Goal: Transaction & Acquisition: Purchase product/service

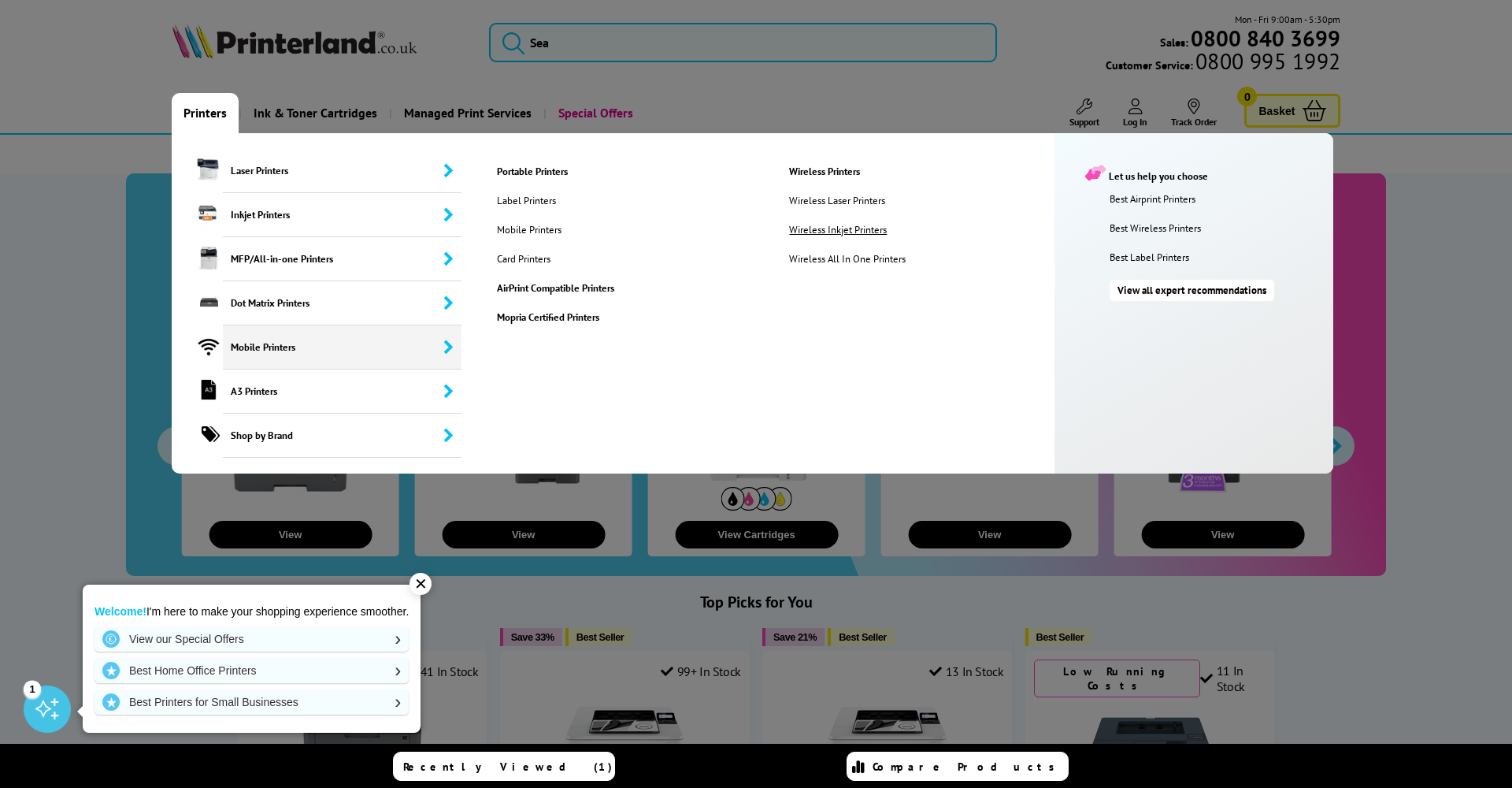
click at [689, 230] on link "Wireless Inkjet Printers" at bounding box center [855, 230] width 156 height 14
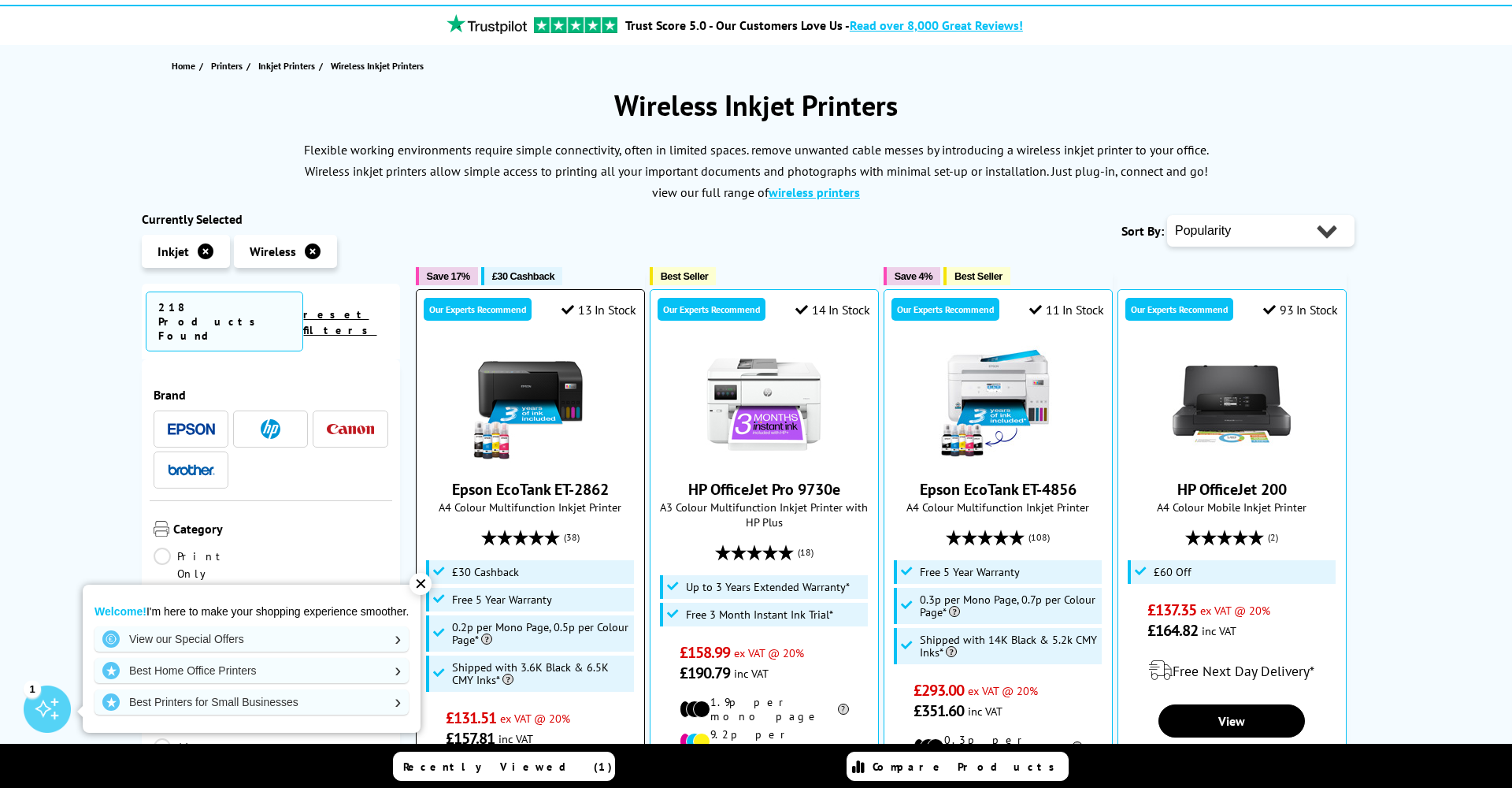
scroll to position [144, 0]
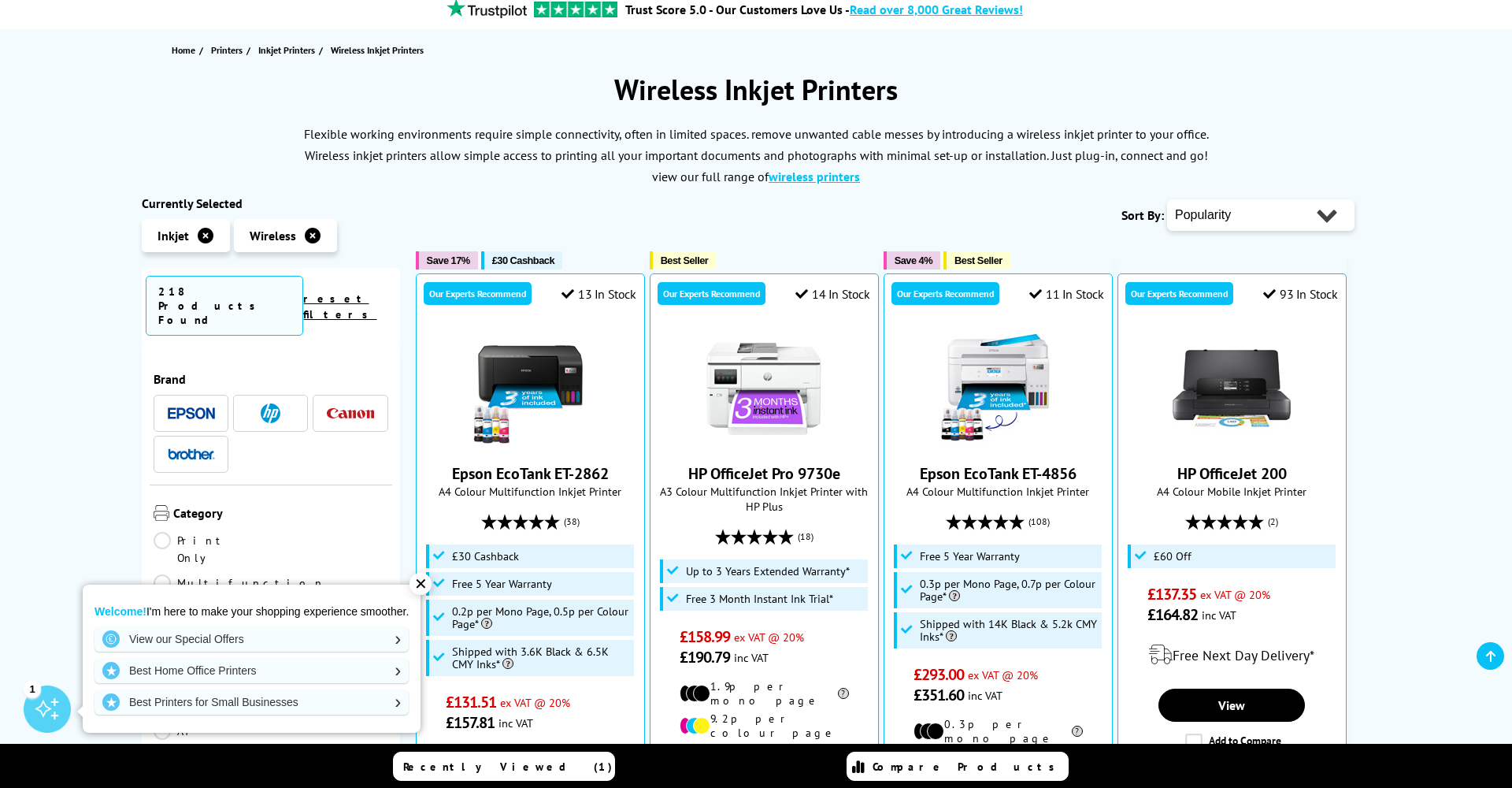
click at [205, 444] on span at bounding box center [191, 454] width 47 height 20
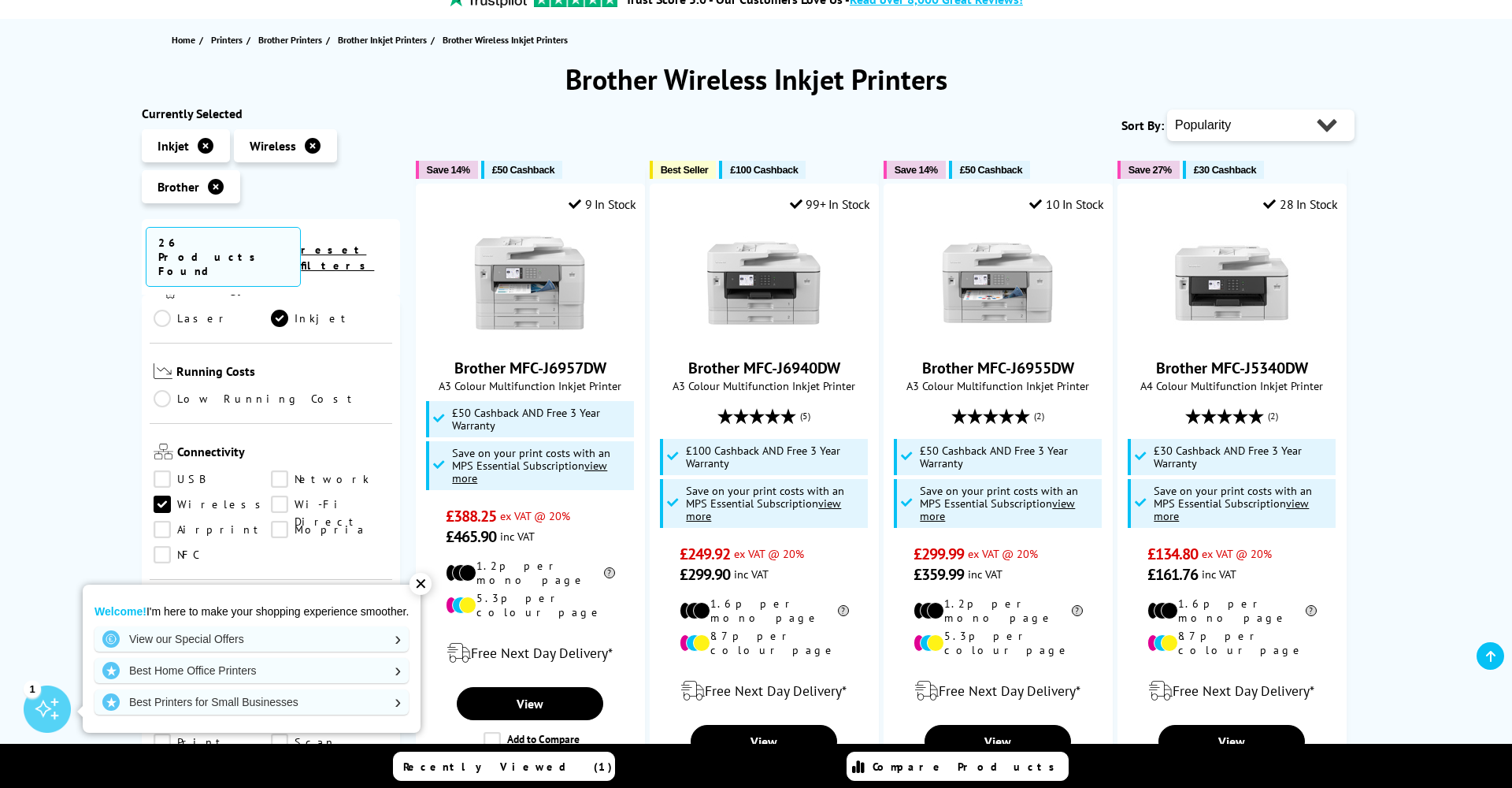
scroll to position [420, 0]
click at [279, 466] on link "Network" at bounding box center [330, 475] width 117 height 17
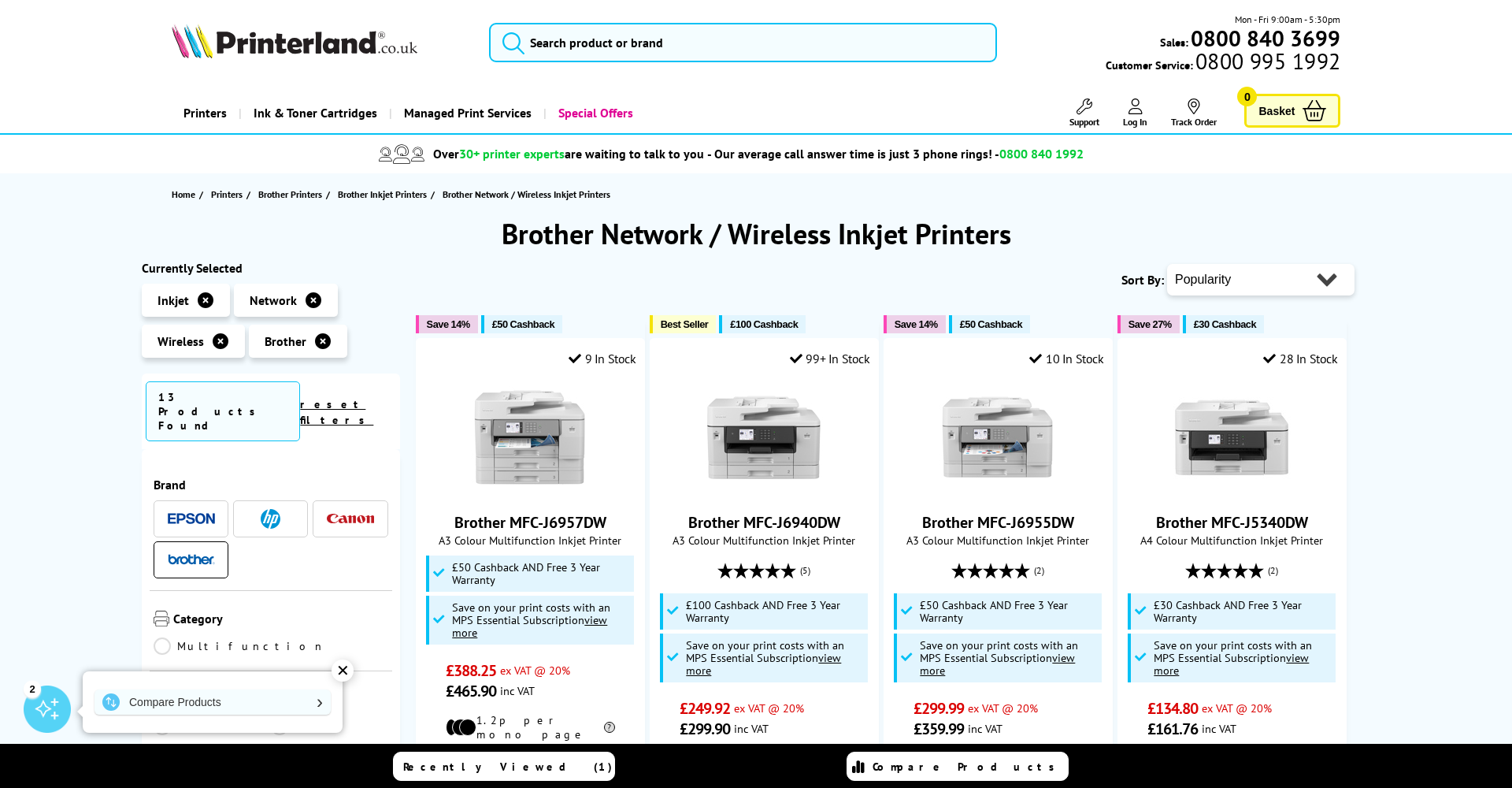
click at [209, 299] on icon at bounding box center [205, 300] width 16 height 16
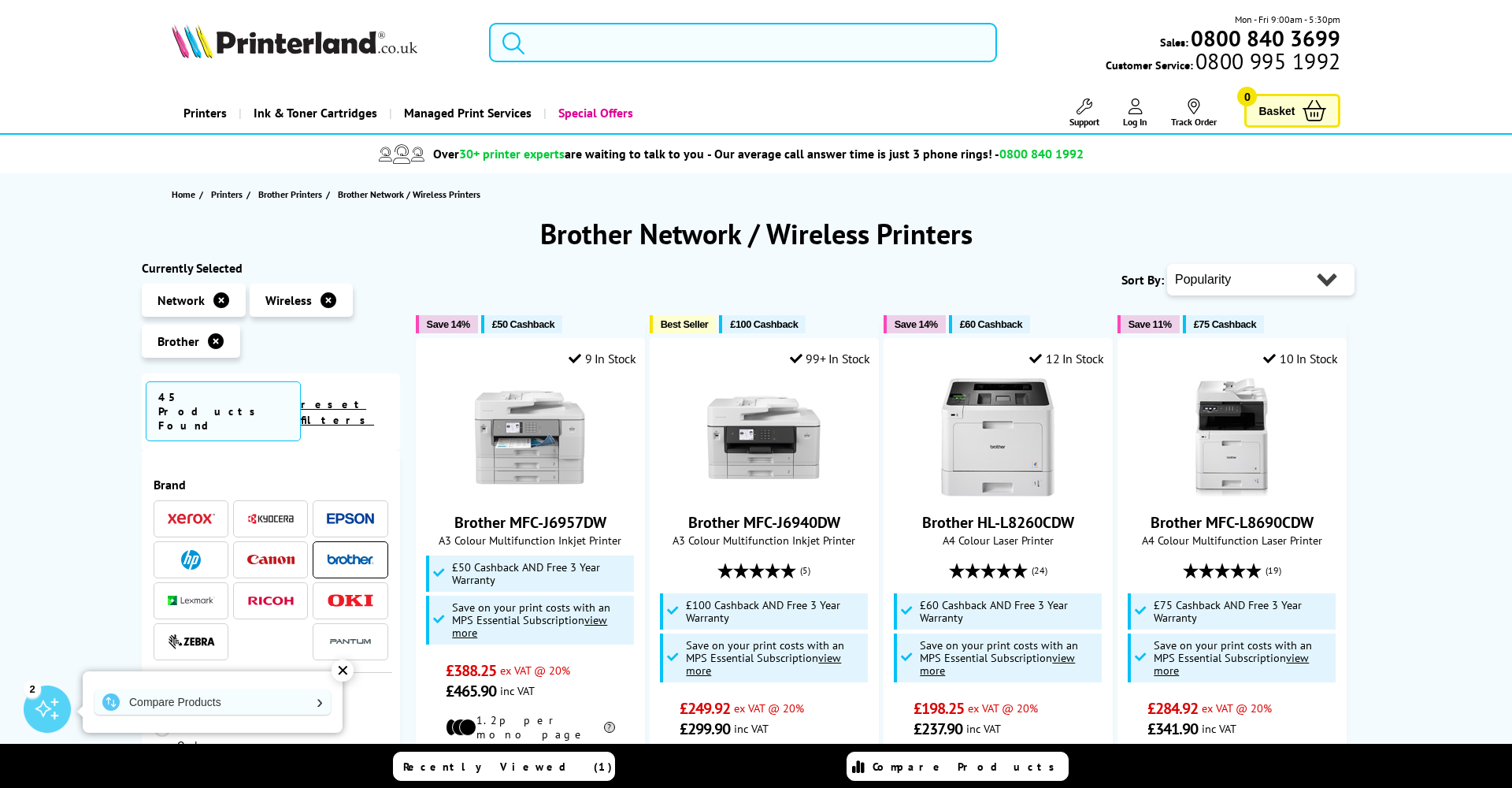
click at [602, 44] on input "search" at bounding box center [743, 42] width 508 height 40
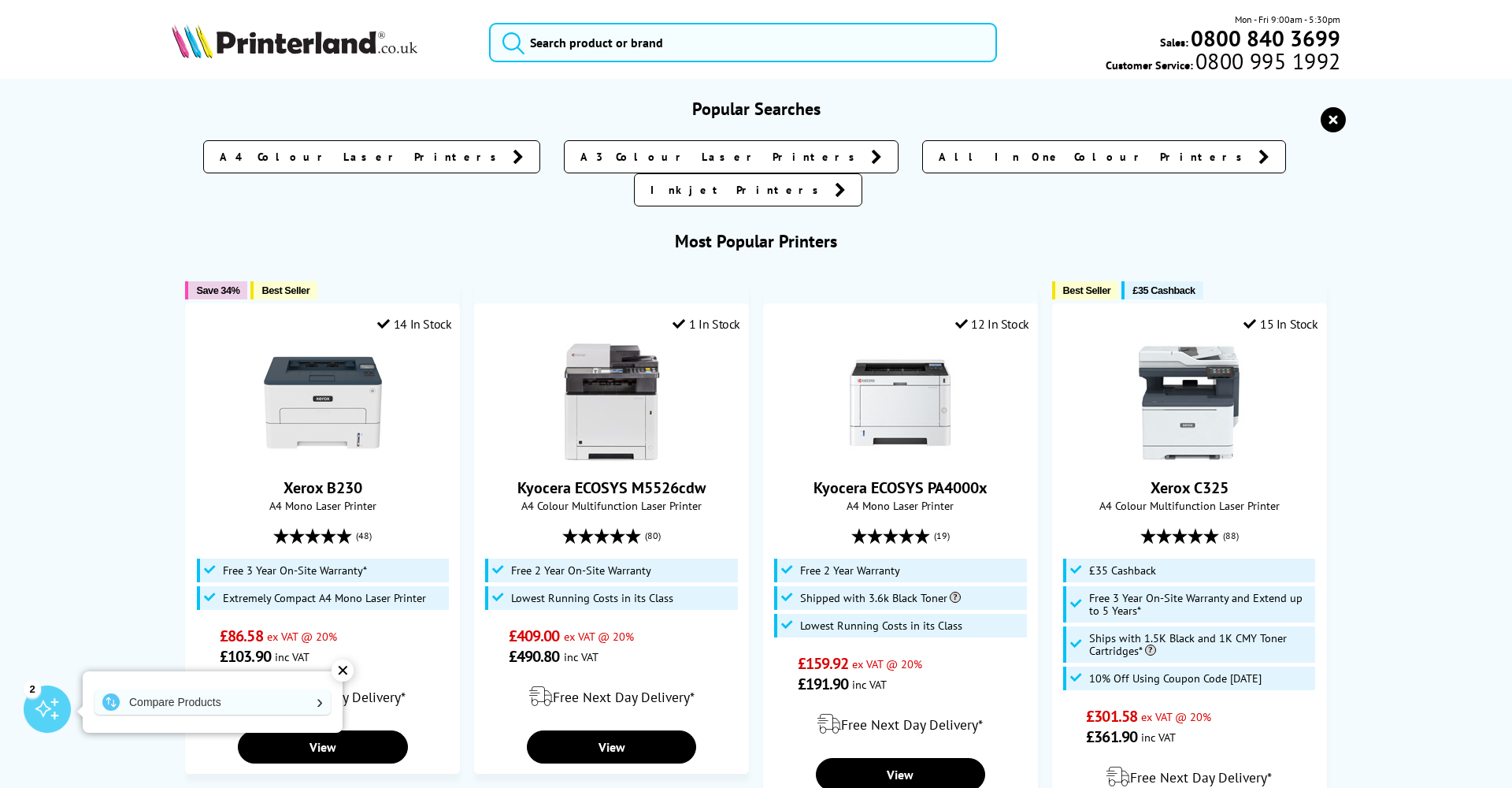
click at [939, 158] on span "All In One Colour Printers" at bounding box center [1094, 156] width 312 height 16
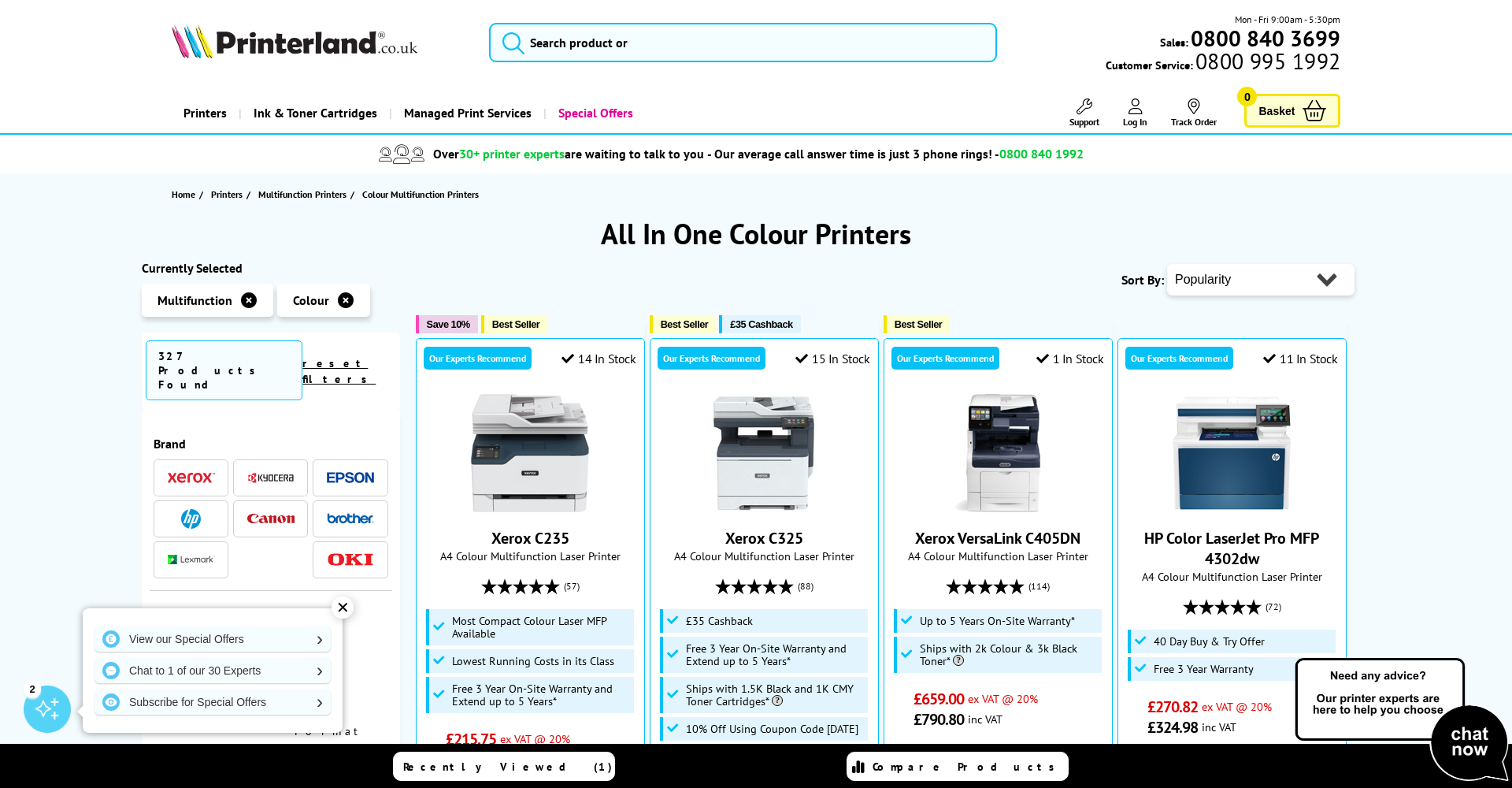
click at [338, 513] on img at bounding box center [350, 518] width 47 height 11
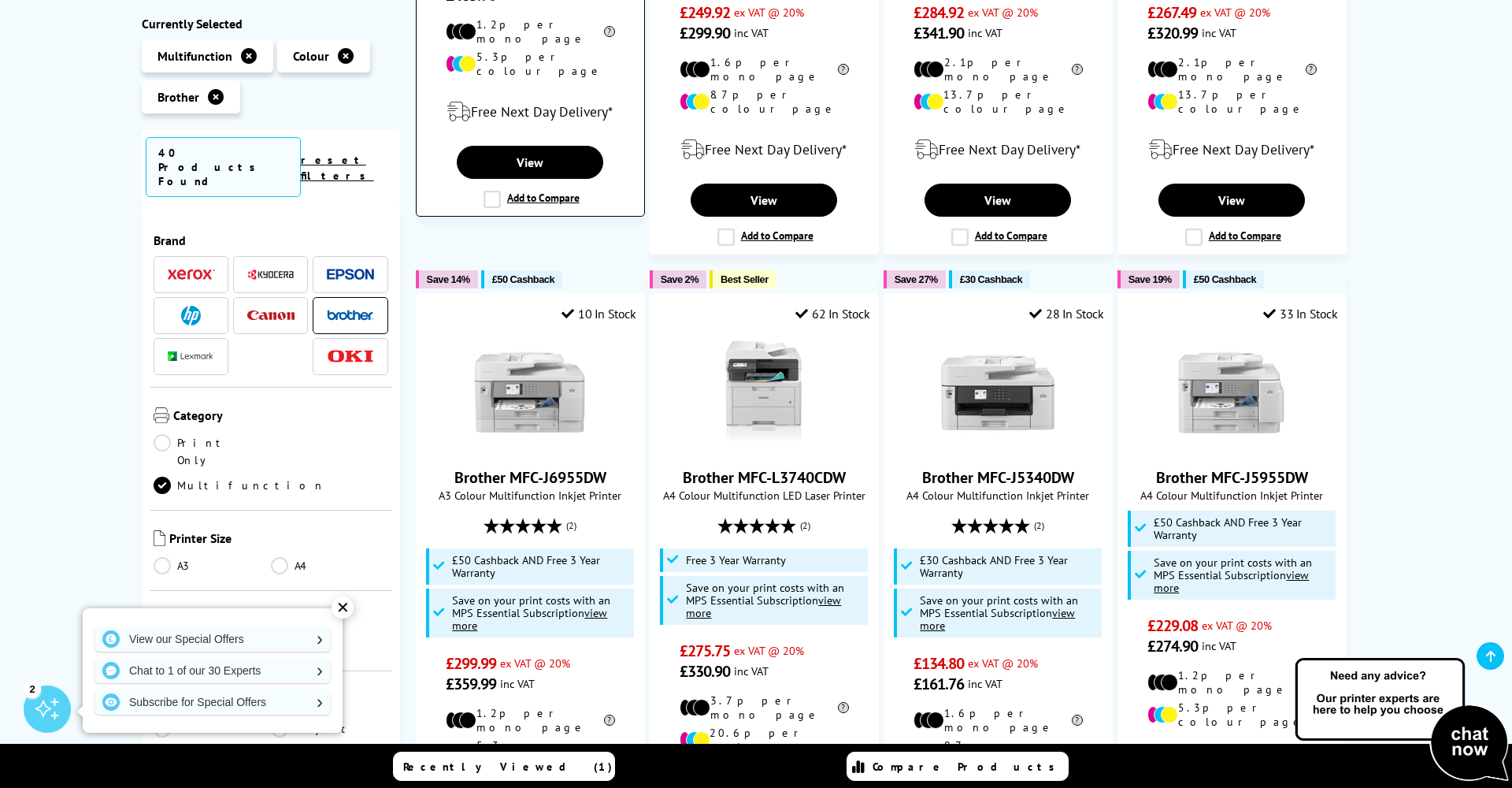
scroll to position [698, 0]
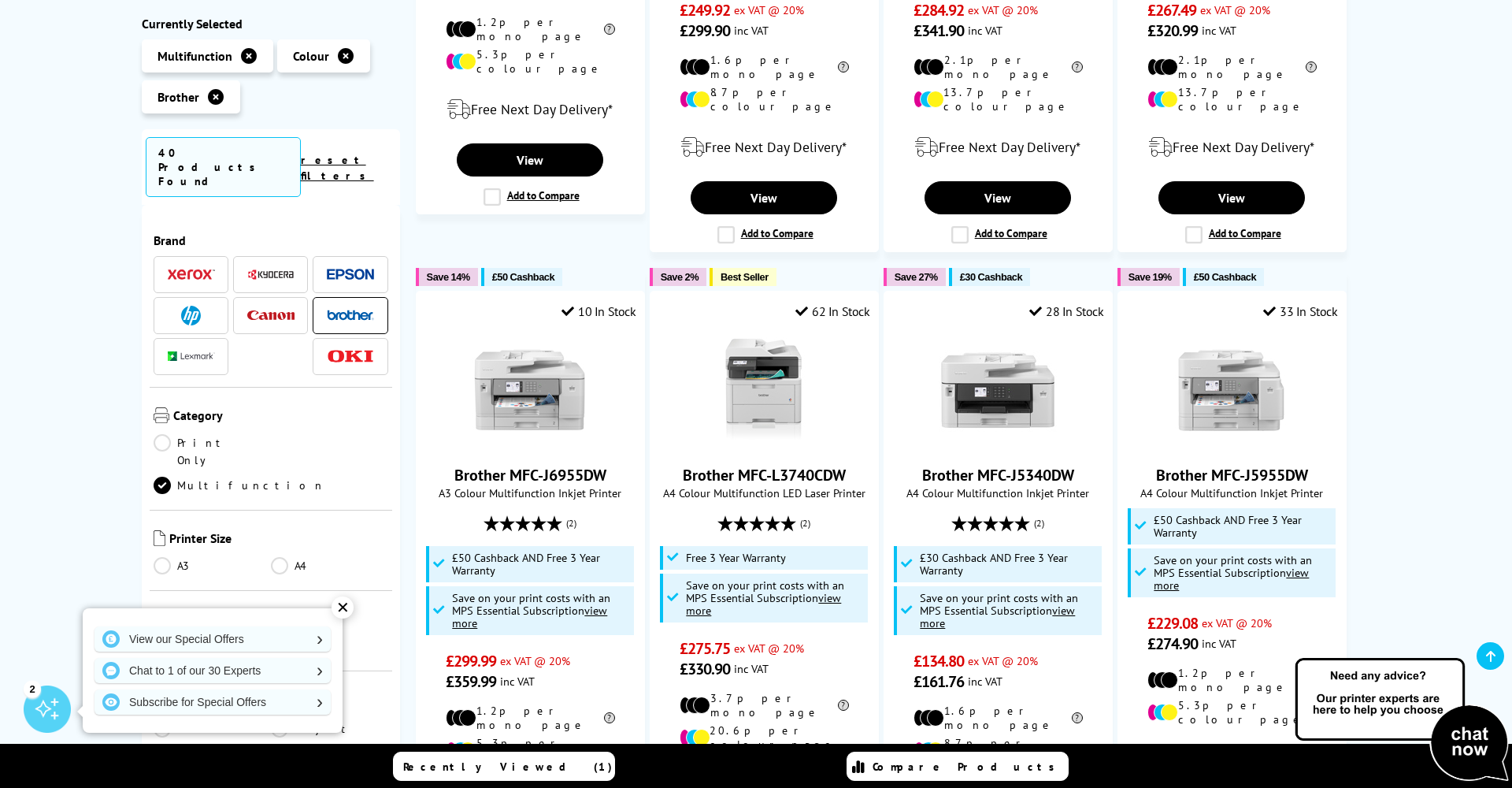
click at [289, 637] on link "Mono" at bounding box center [330, 646] width 117 height 17
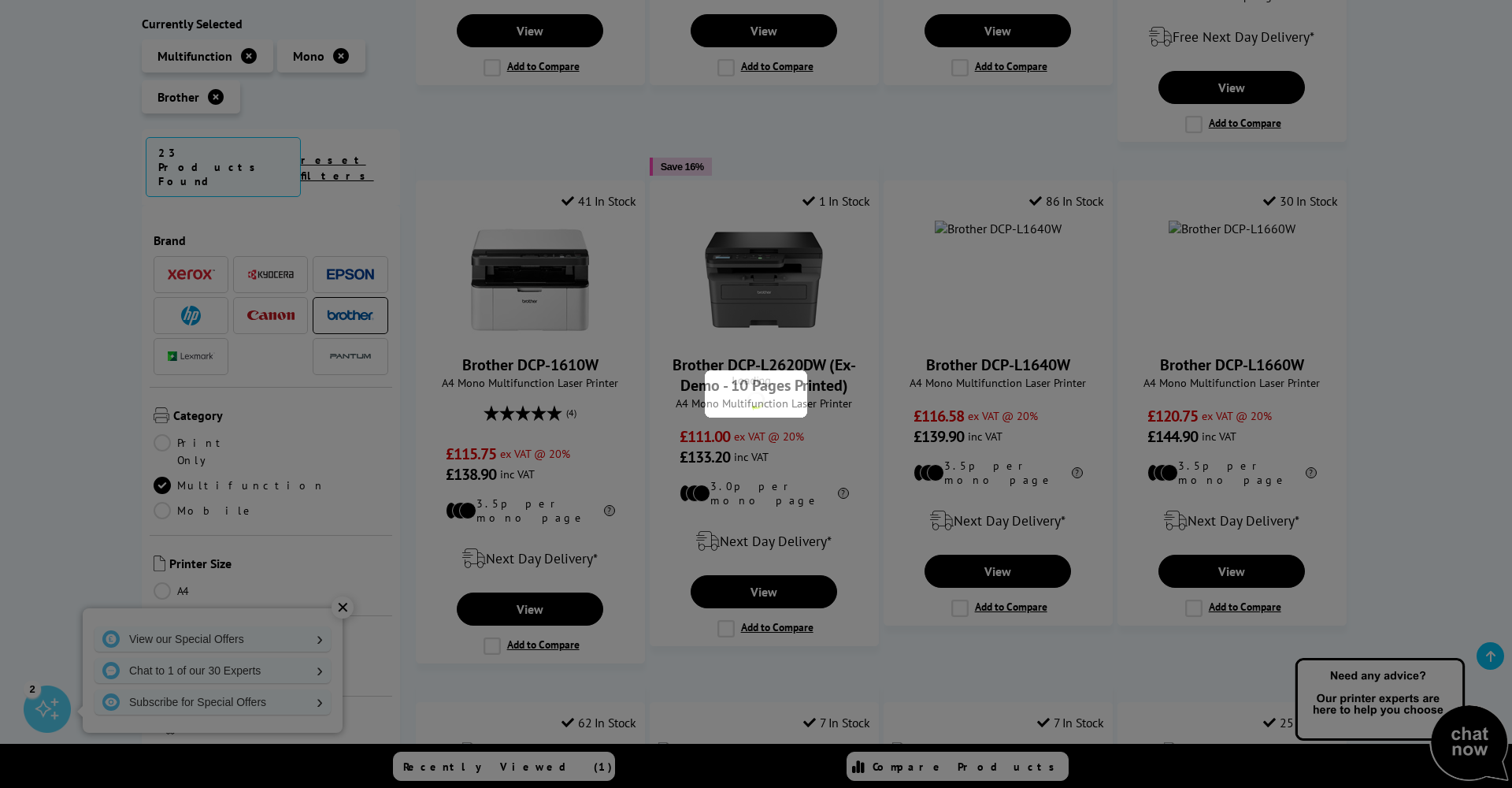
click at [280, 576] on div at bounding box center [756, 394] width 1512 height 788
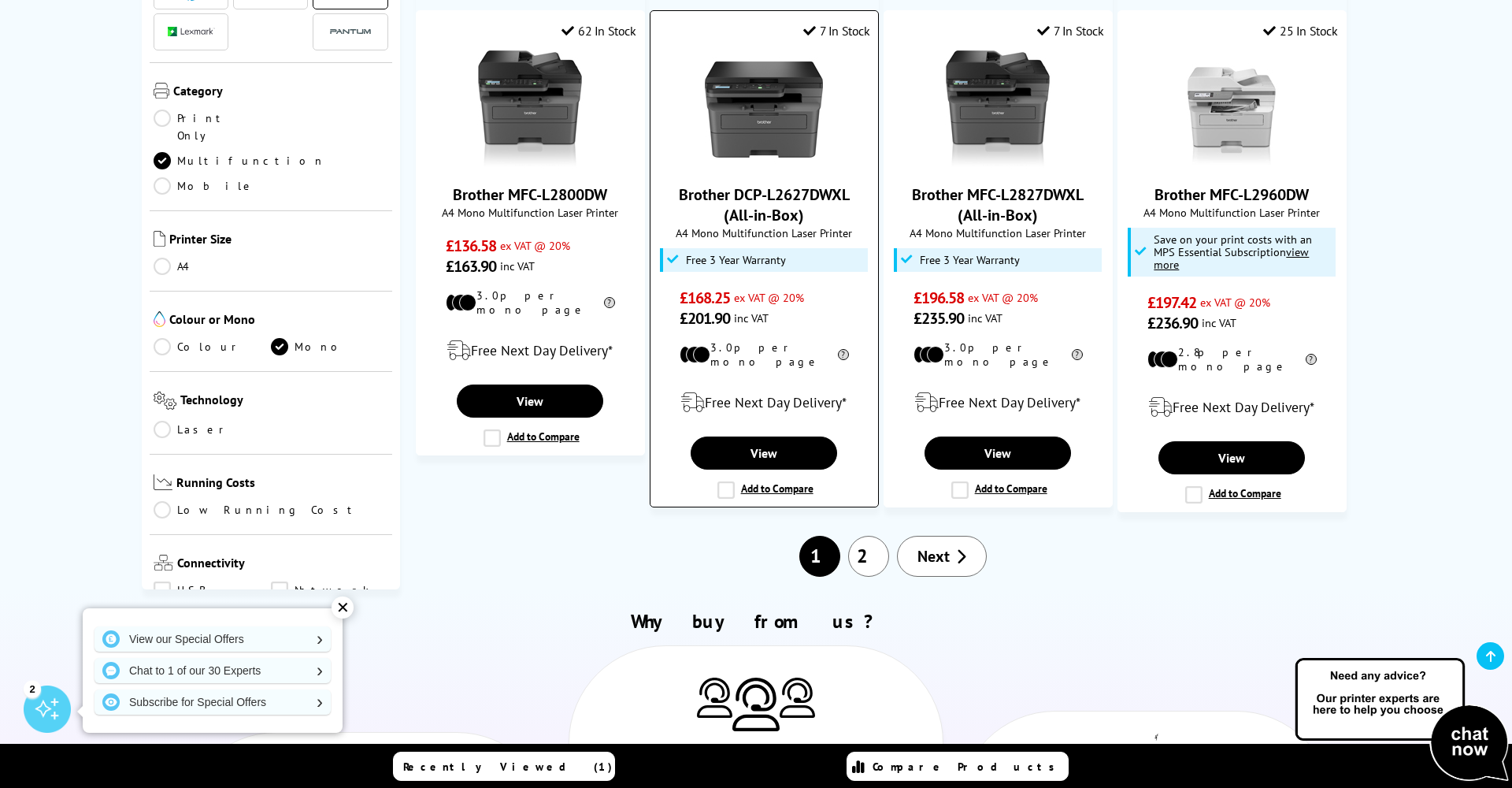
scroll to position [1390, 0]
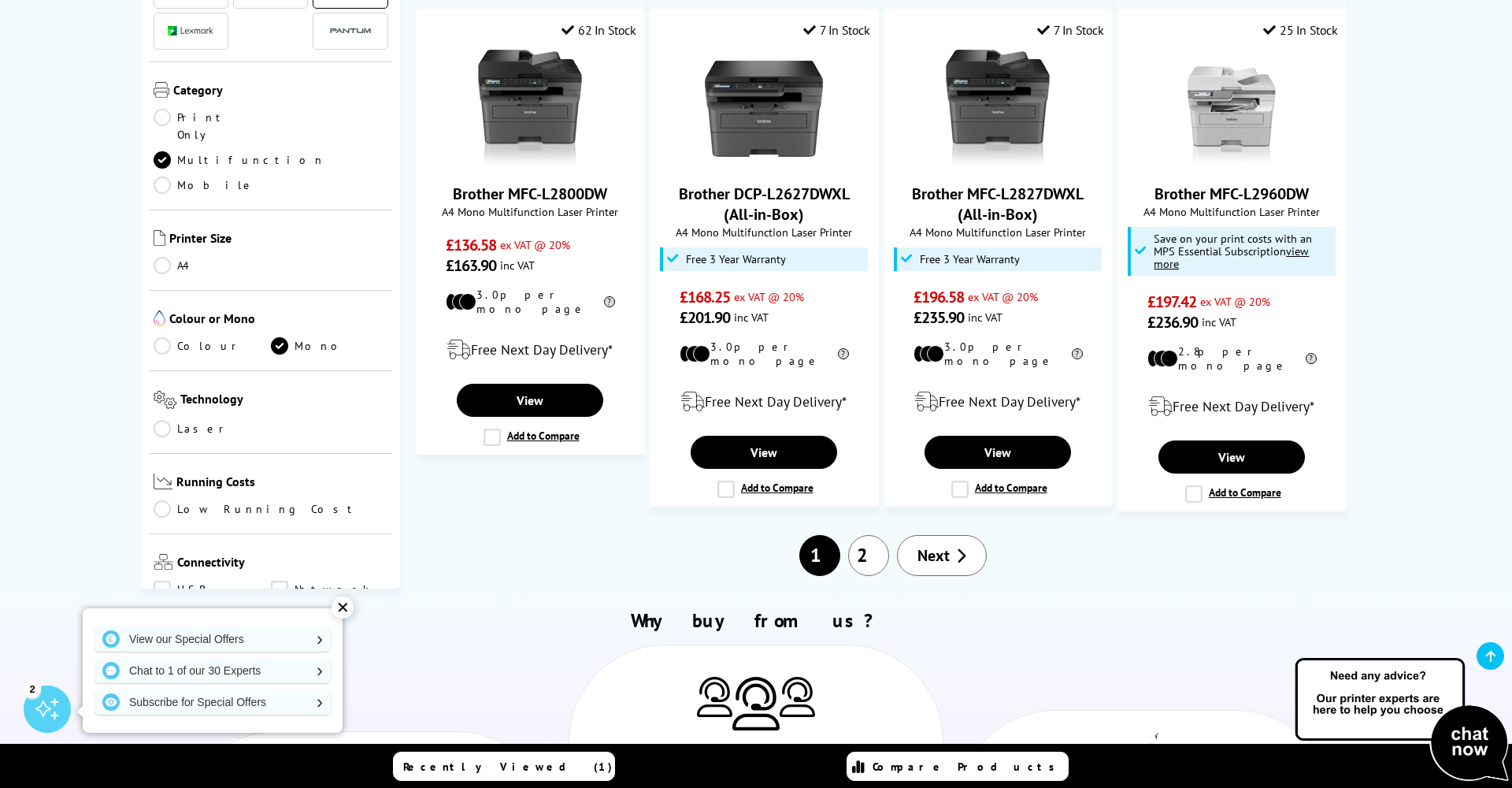
click at [873, 535] on link "2" at bounding box center [868, 555] width 41 height 41
